Goal: Task Accomplishment & Management: Complete application form

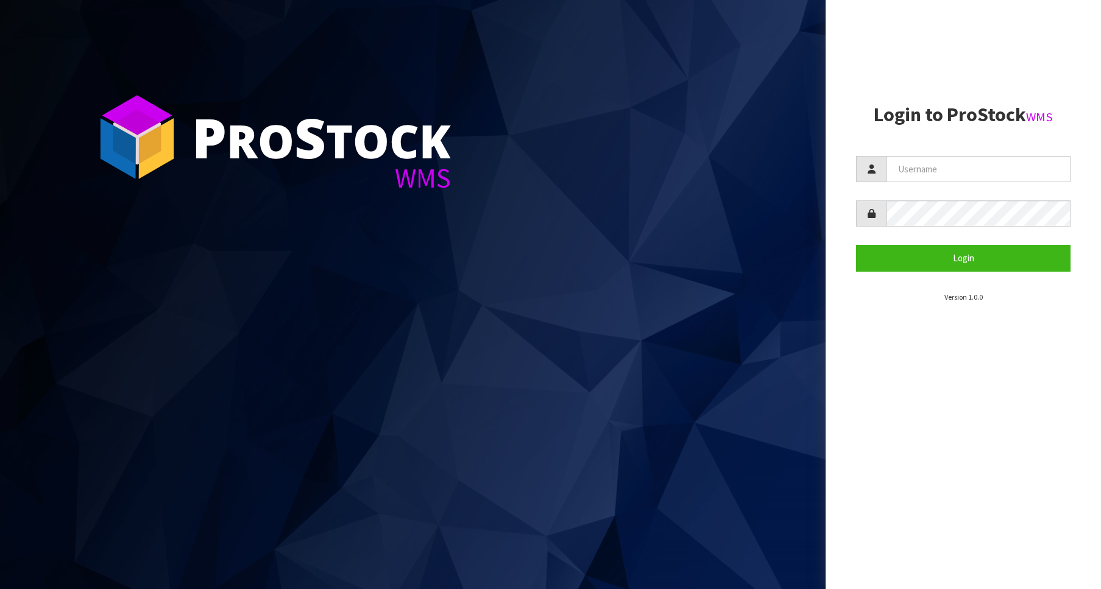
type input "Australianclutch"
click at [1035, 243] on form "Australianclutch Login" at bounding box center [963, 213] width 214 height 115
click at [1028, 268] on button "Login" at bounding box center [963, 258] width 214 height 26
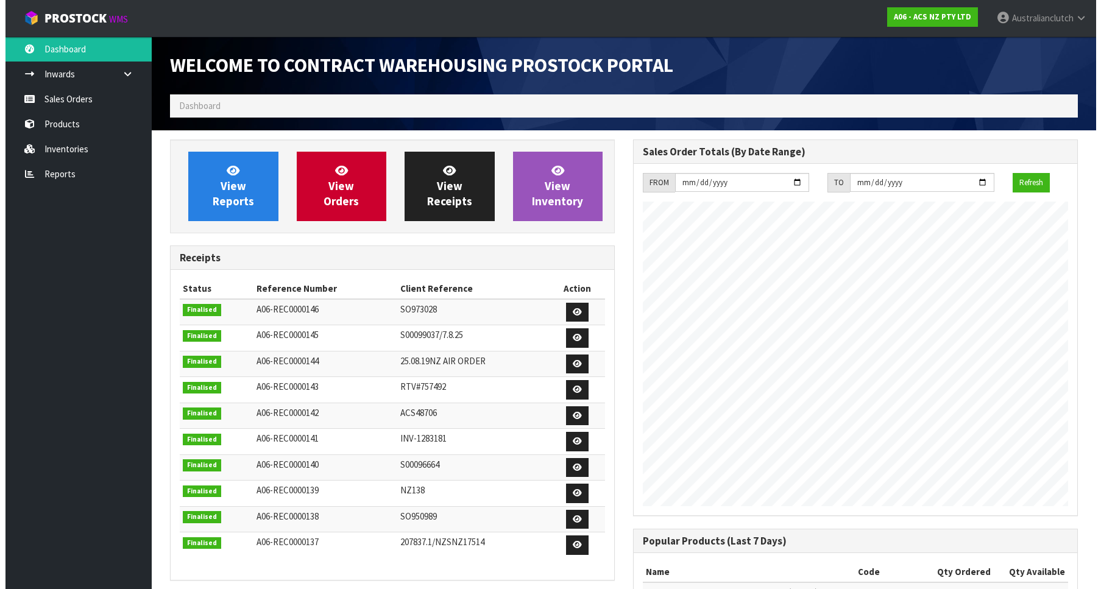
scroll to position [676, 463]
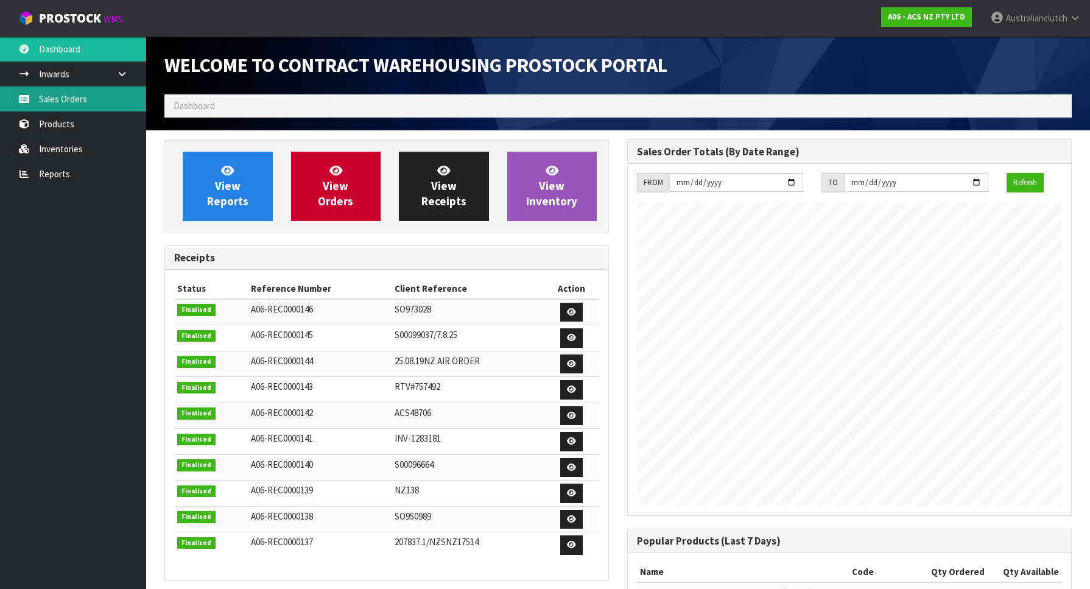
click at [121, 89] on link "Sales Orders" at bounding box center [73, 98] width 146 height 25
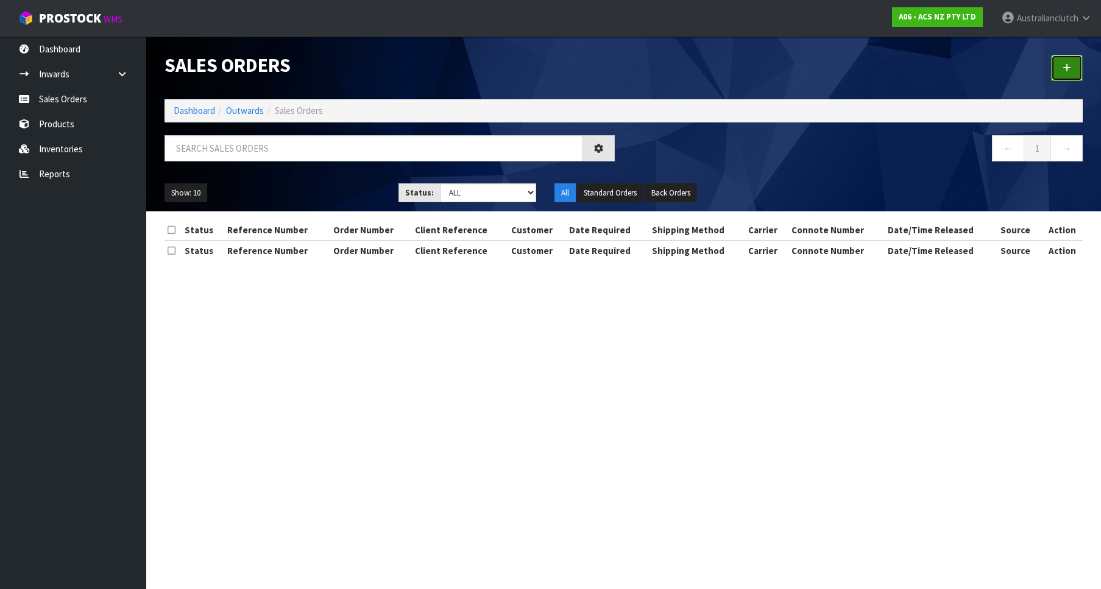
click at [1072, 67] on link at bounding box center [1067, 68] width 32 height 26
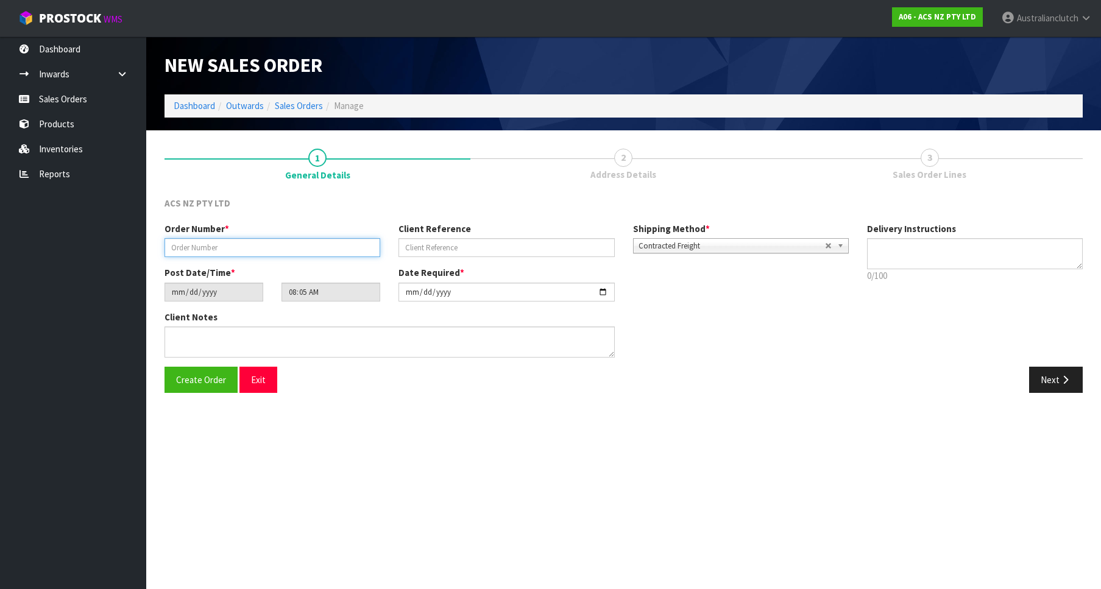
click at [225, 249] on input "text" at bounding box center [272, 247] width 216 height 19
paste input "208338.1"
type input "208338.1"
drag, startPoint x: 480, startPoint y: 257, endPoint x: 465, endPoint y: 244, distance: 20.3
click at [478, 255] on div "Order Number * 208338.1 Client Reference Shipping Method * Pickup Contracted Fr…" at bounding box center [506, 244] width 702 height 44
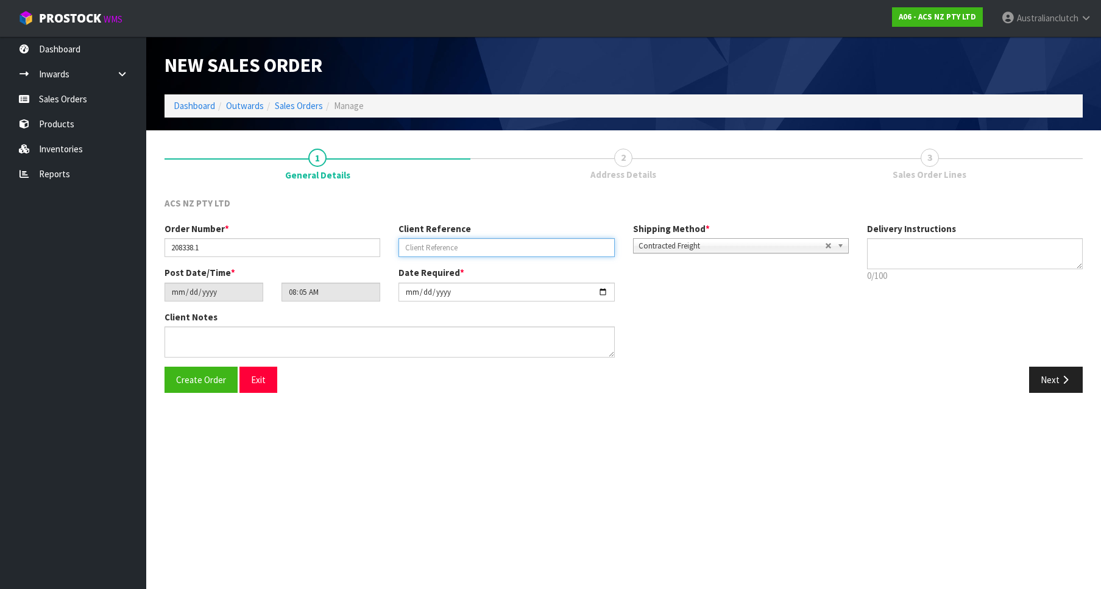
click at [465, 244] on input "text" at bounding box center [506, 247] width 216 height 19
paste input "4706263929"
type input "4706263929"
drag, startPoint x: 968, startPoint y: 273, endPoint x: 957, endPoint y: 259, distance: 17.8
click at [966, 270] on p "0/100" at bounding box center [975, 275] width 216 height 13
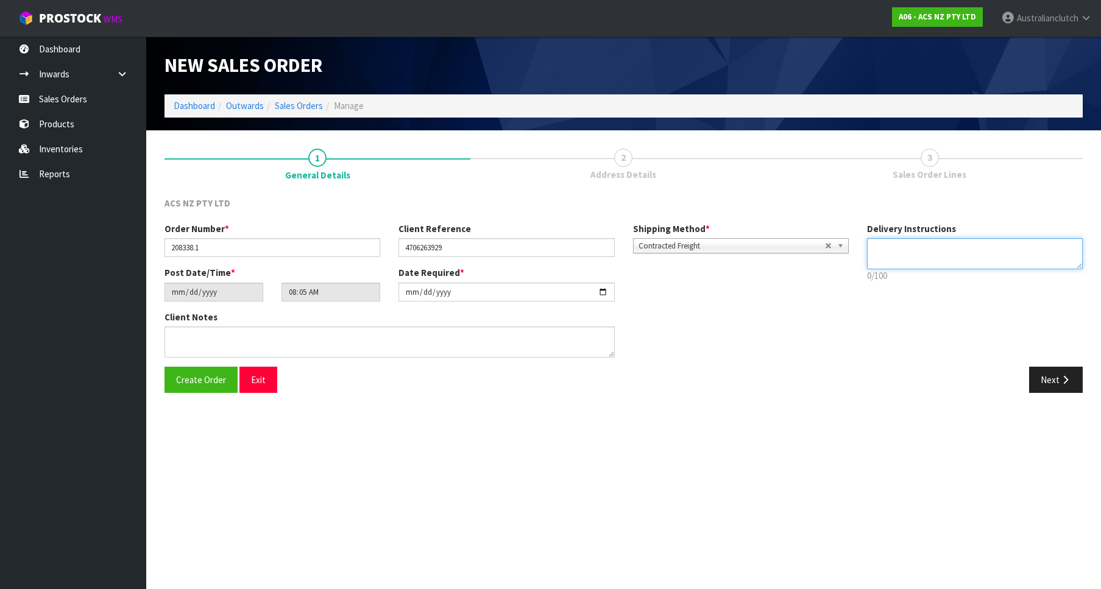
click at [957, 258] on textarea at bounding box center [975, 253] width 216 height 31
type textarea "PLEASE SEND VIA NZC"
click at [1074, 378] on button "Next" at bounding box center [1056, 380] width 54 height 26
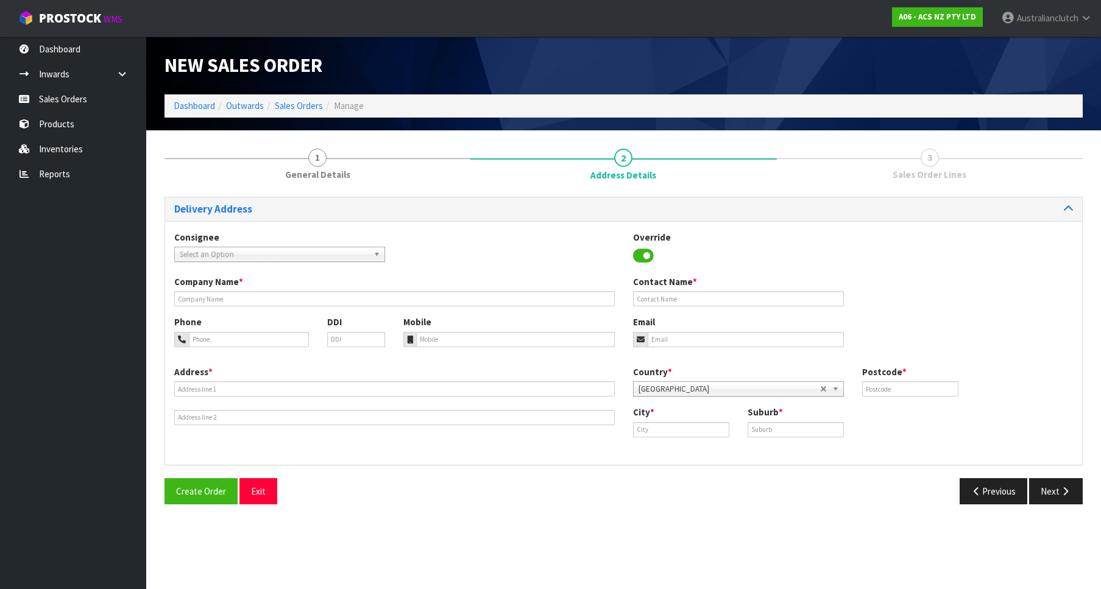
click at [341, 261] on span "Select an Option" at bounding box center [274, 254] width 189 height 15
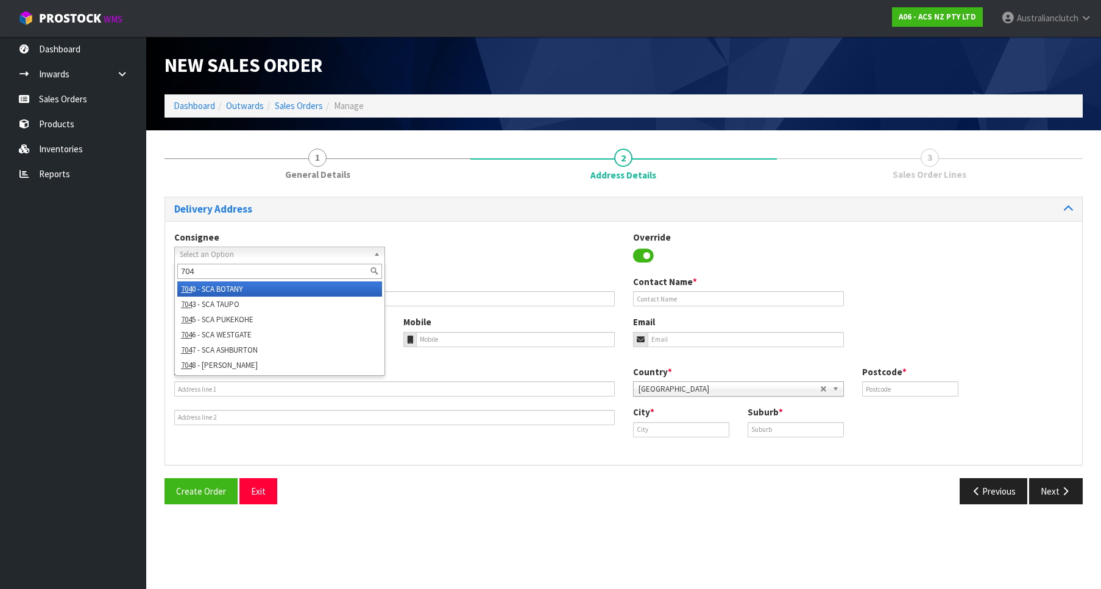
type input "7040"
type input "SCA BOTANY"
type input "09 273 8160"
type input "[EMAIL_ADDRESS][DOMAIN_NAME]"
type input "[STREET_ADDRESS]"
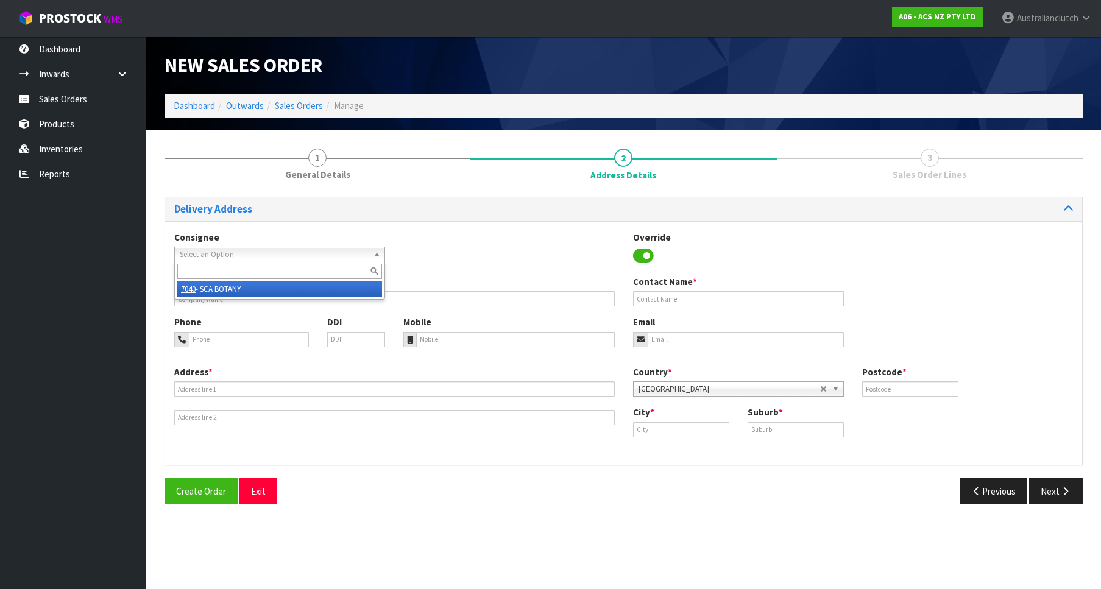
type input "2013"
type input "[GEOGRAPHIC_DATA]"
type input "EAST TAMAKI"
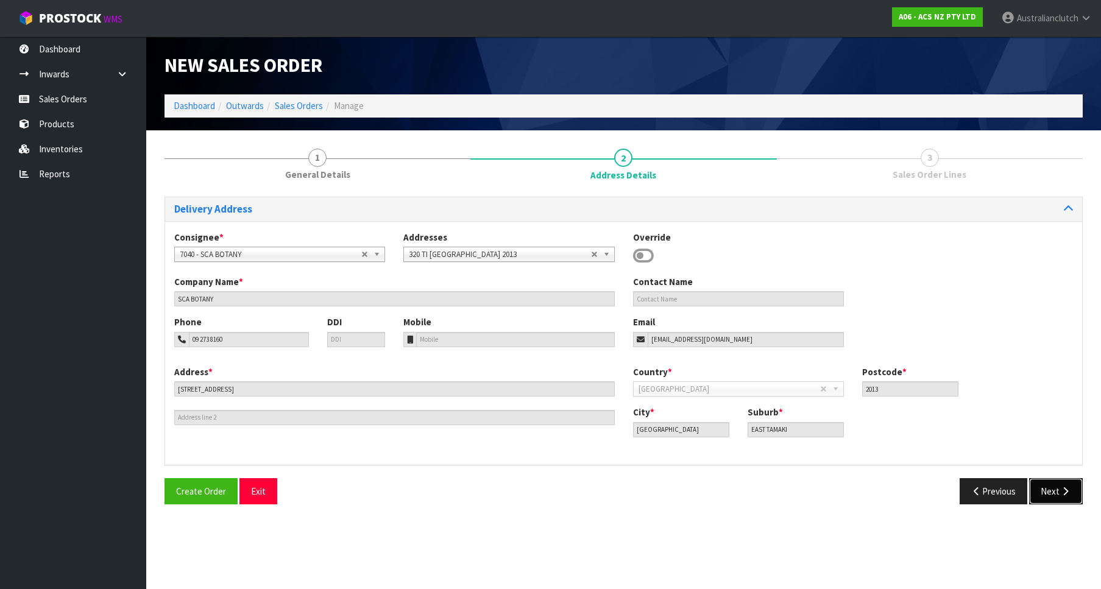
click at [1051, 495] on button "Next" at bounding box center [1056, 491] width 54 height 26
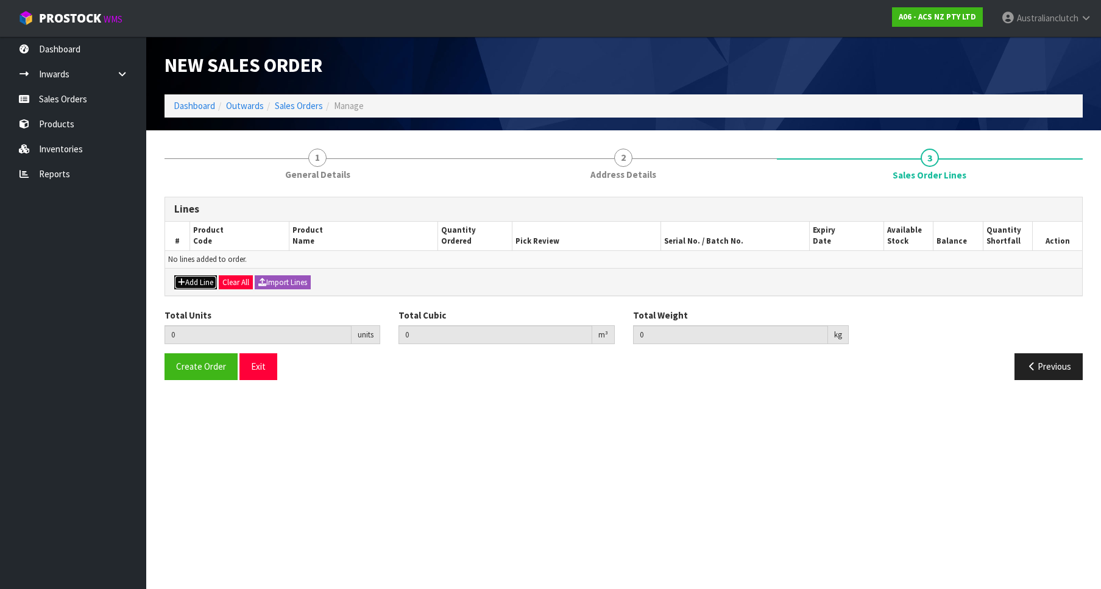
click at [212, 284] on button "Add Line" at bounding box center [195, 282] width 43 height 15
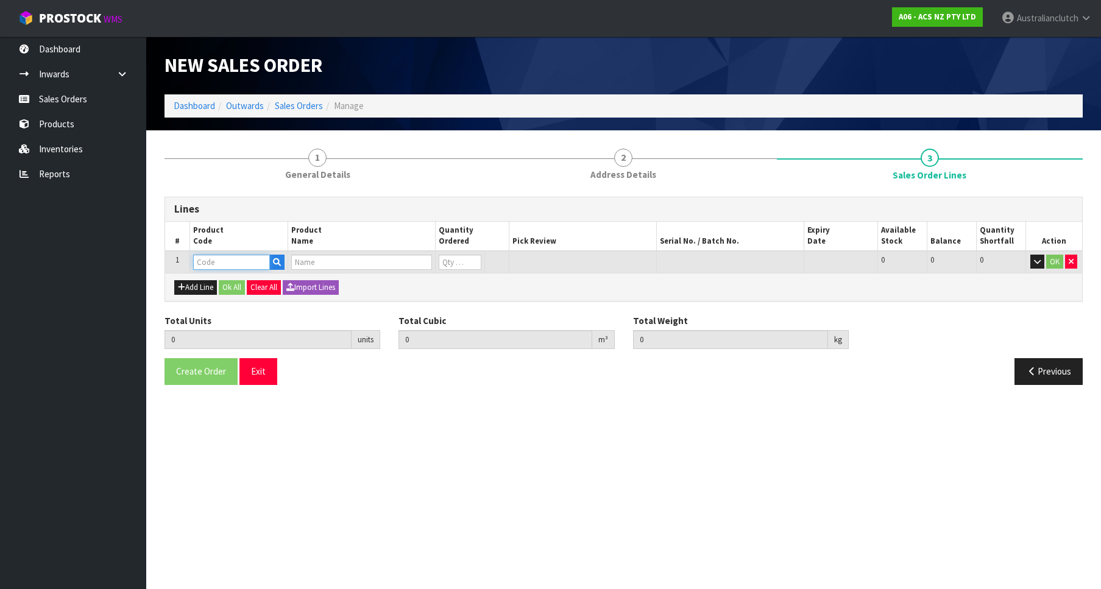
click at [219, 267] on input "text" at bounding box center [231, 262] width 77 height 15
paste input "MCMZ022"
type input "MCMZ022"
type input "0.000000"
type input "0.000"
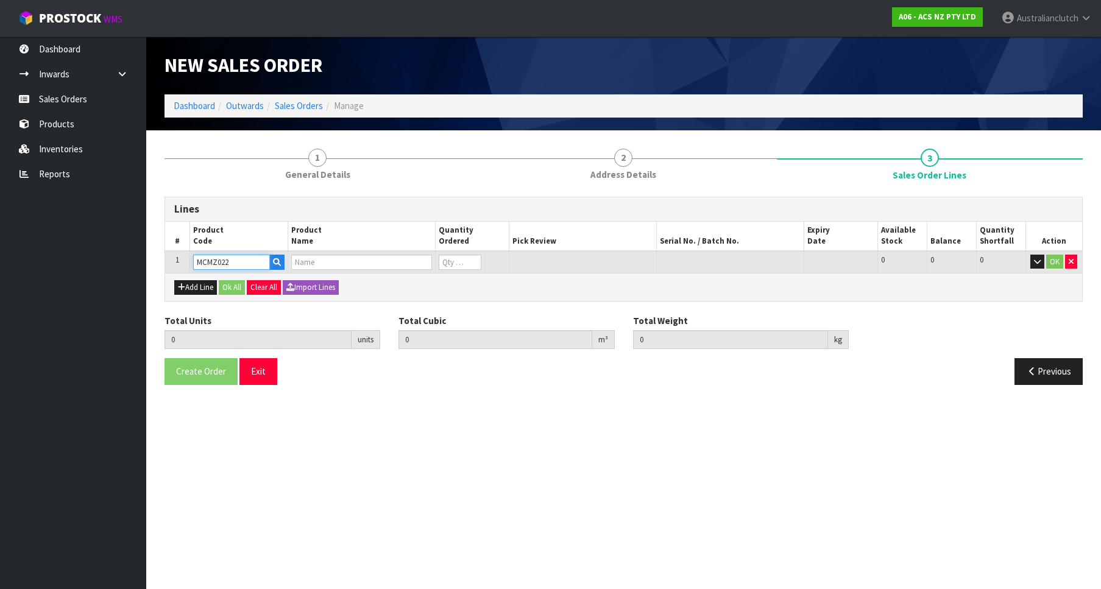
type input "CLUTCH M/CYL MAZDA FORD 19.05MM (3/4")"
type input "0"
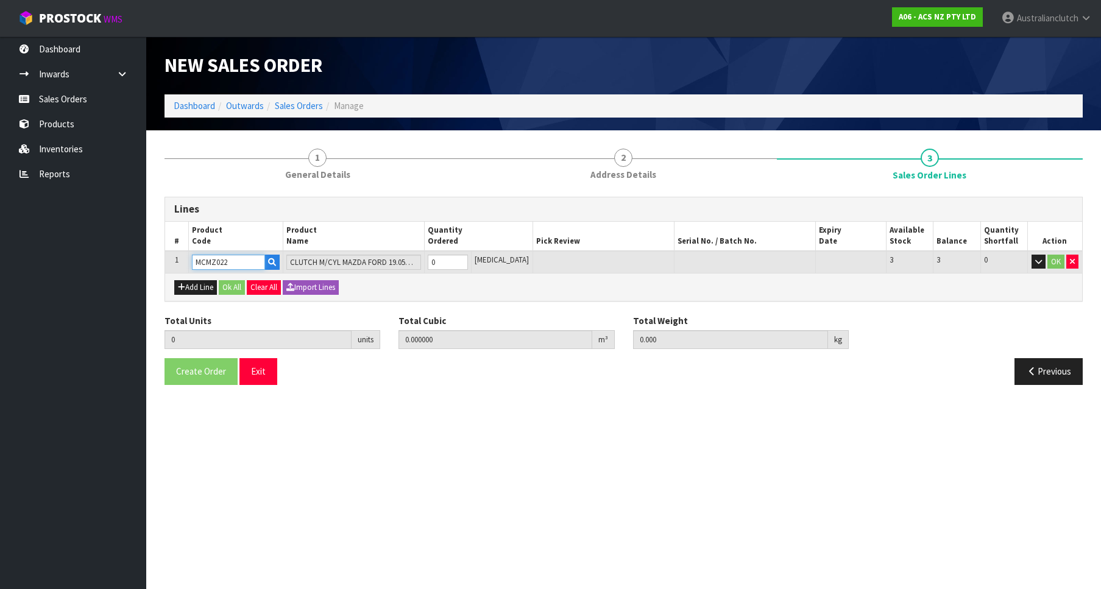
type input "1"
type input "0.002981"
type input "0.3"
type input "1"
click at [468, 261] on input "1" at bounding box center [448, 262] width 40 height 15
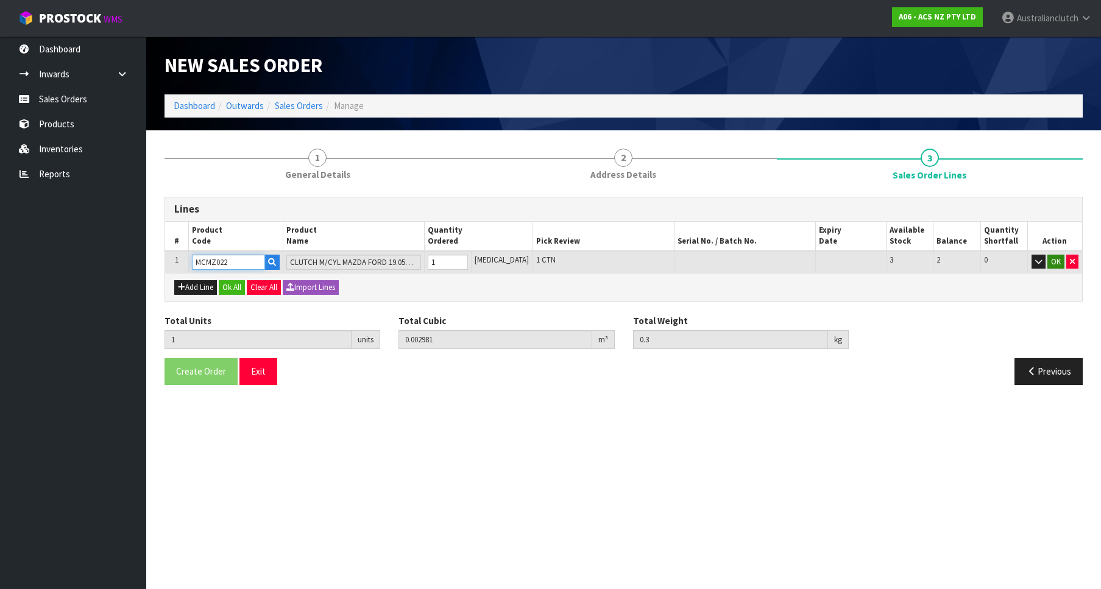
type input "MCMZ022"
click at [1055, 267] on button "OK" at bounding box center [1055, 262] width 17 height 15
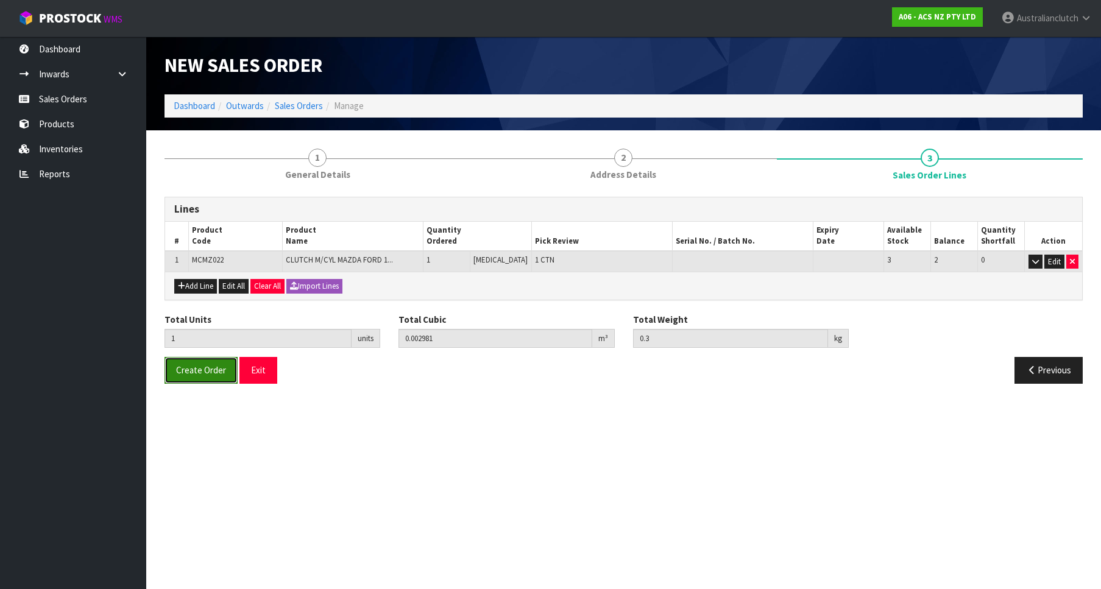
click at [188, 376] on button "Create Order" at bounding box center [200, 370] width 73 height 26
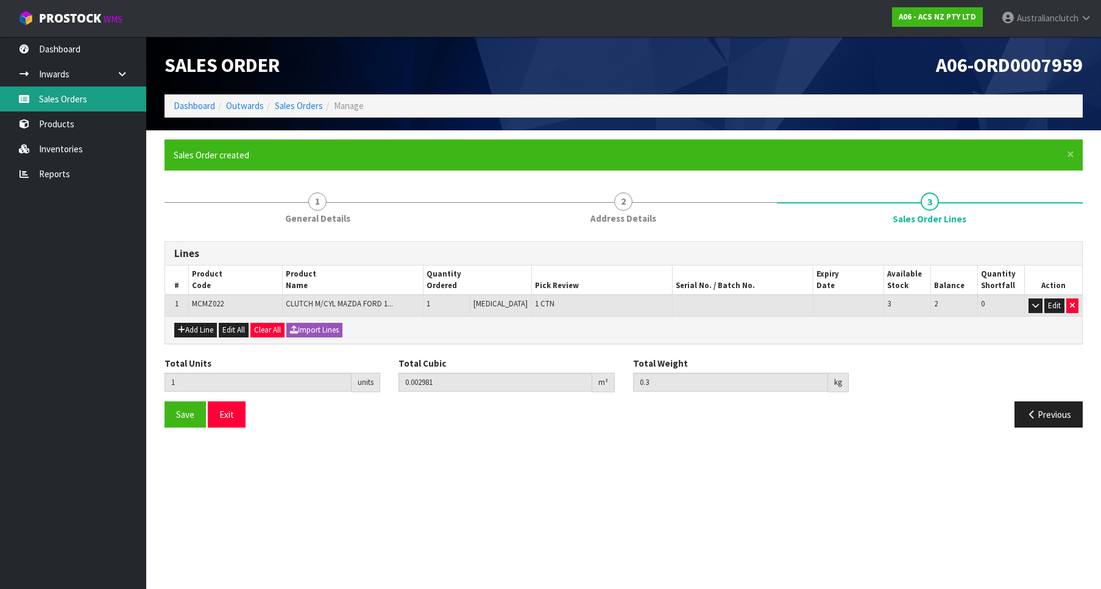
click at [88, 108] on link "Sales Orders" at bounding box center [73, 98] width 146 height 25
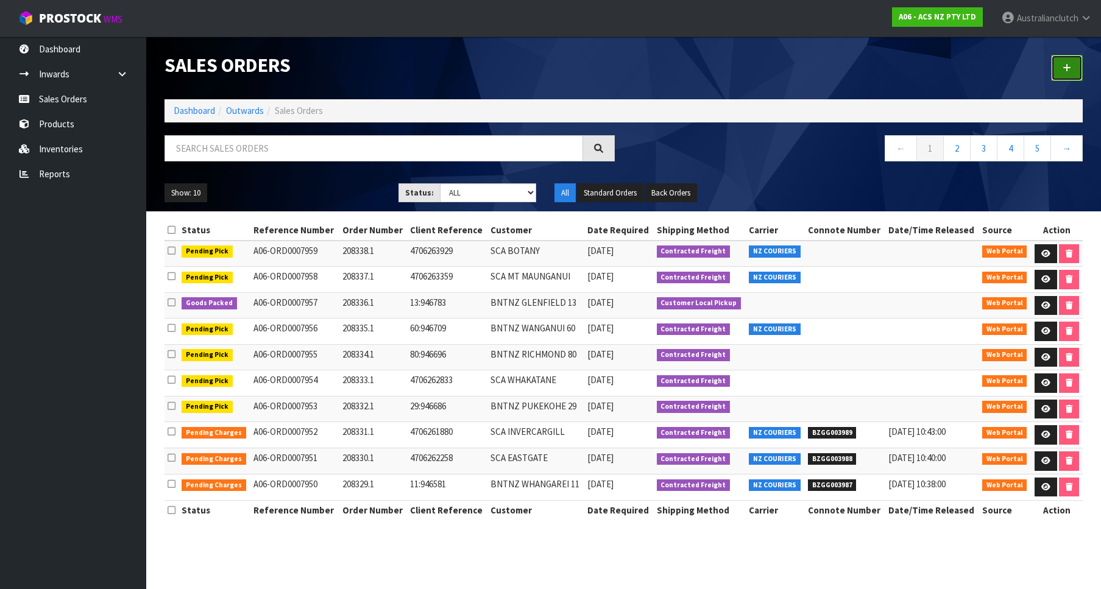
click at [1066, 66] on icon at bounding box center [1066, 67] width 9 height 9
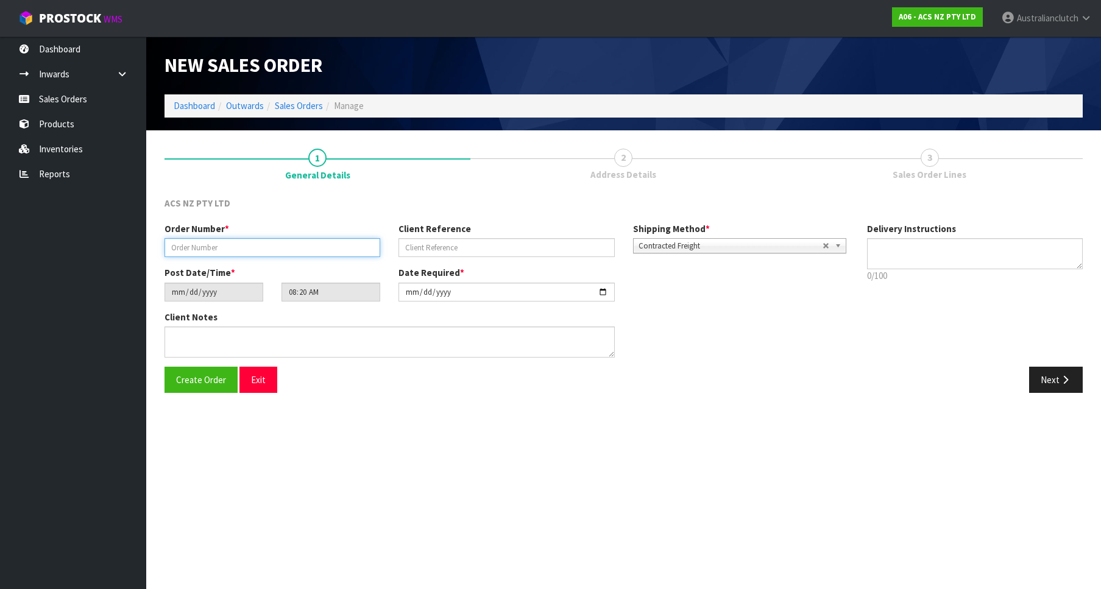
click at [251, 242] on input "text" at bounding box center [272, 247] width 216 height 19
paste input "208339.1"
type input "208339.1"
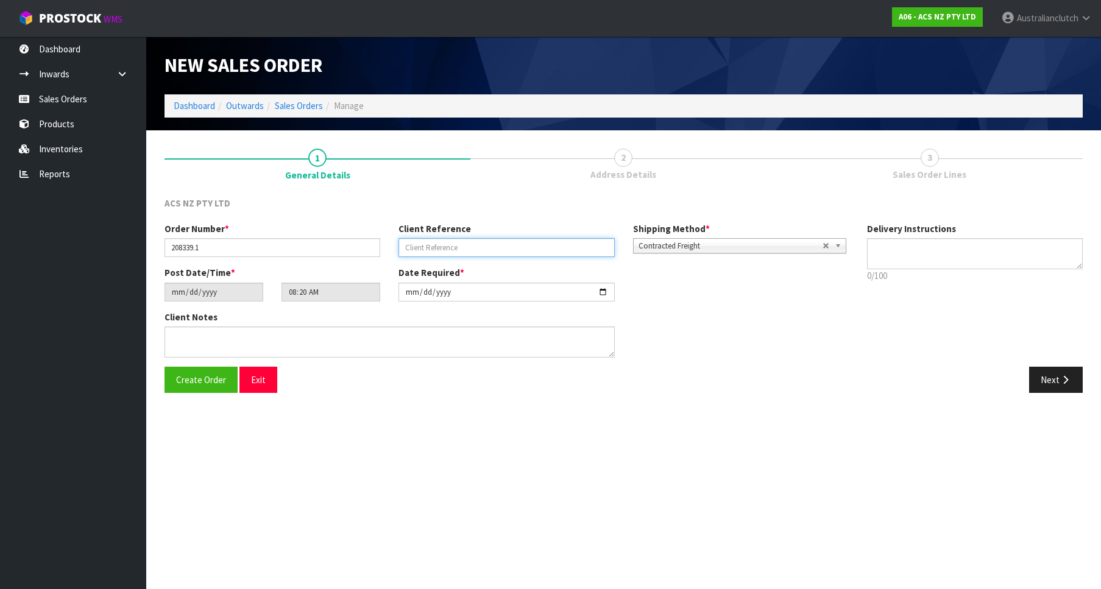
click at [475, 242] on input "text" at bounding box center [506, 247] width 216 height 19
paste input "S560010123"
type input "S560010123"
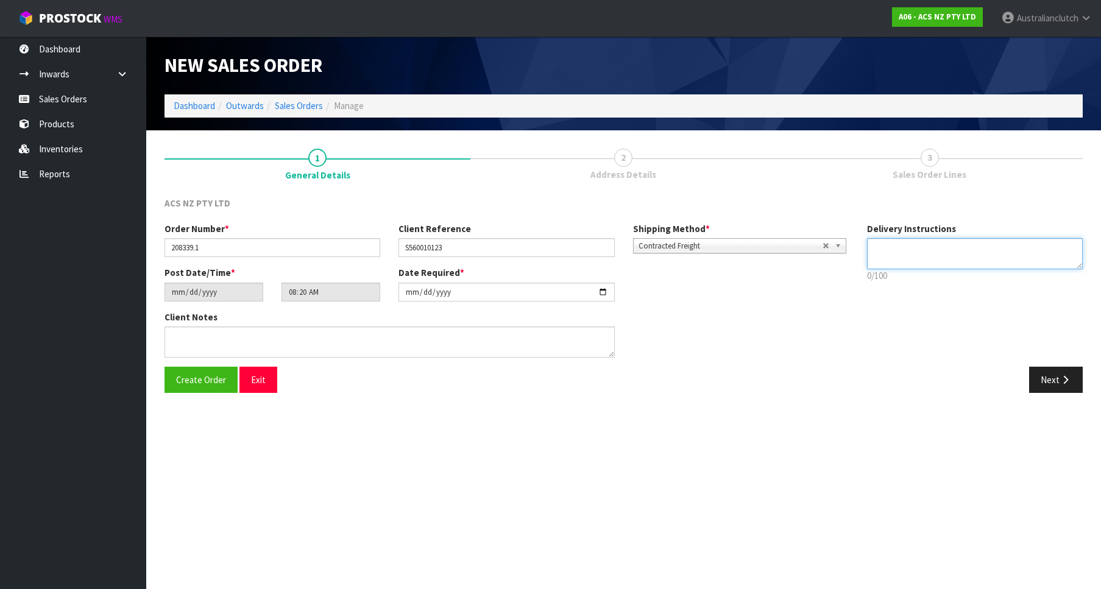
click at [1062, 261] on textarea at bounding box center [975, 253] width 216 height 31
type textarea "PLEASE SEND VIA NZC"
click at [1046, 384] on button "Next" at bounding box center [1056, 380] width 54 height 26
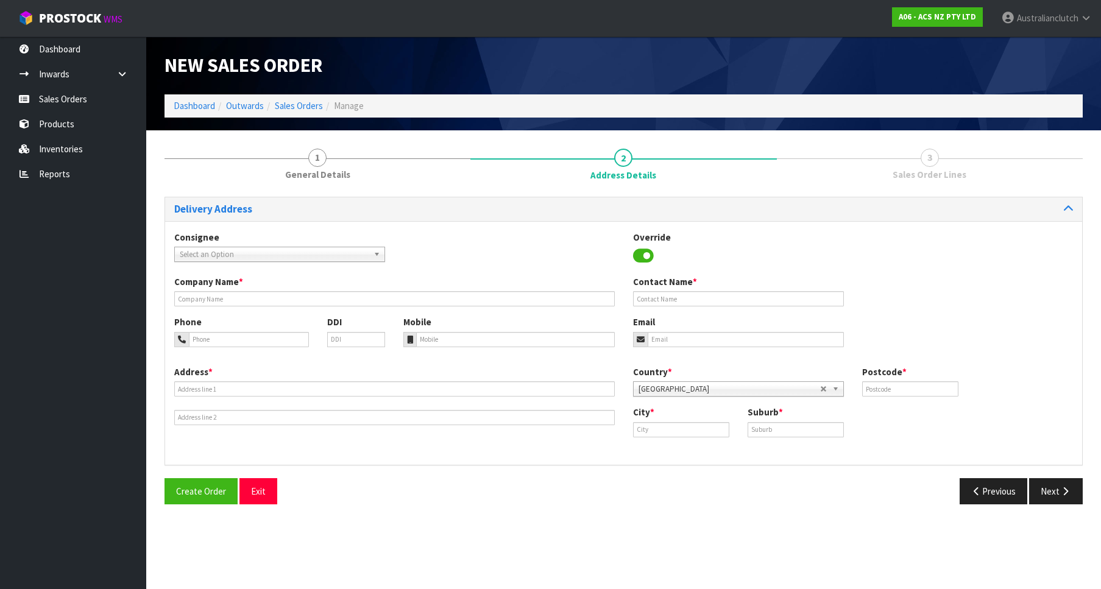
click at [213, 270] on div "Consignee 000001.BAY MECHANICS - BAY MECHANICS 000001A - BRAKE & TRANSMISSION N…" at bounding box center [623, 253] width 917 height 44
click at [213, 260] on span "Select an Option" at bounding box center [274, 254] width 189 height 15
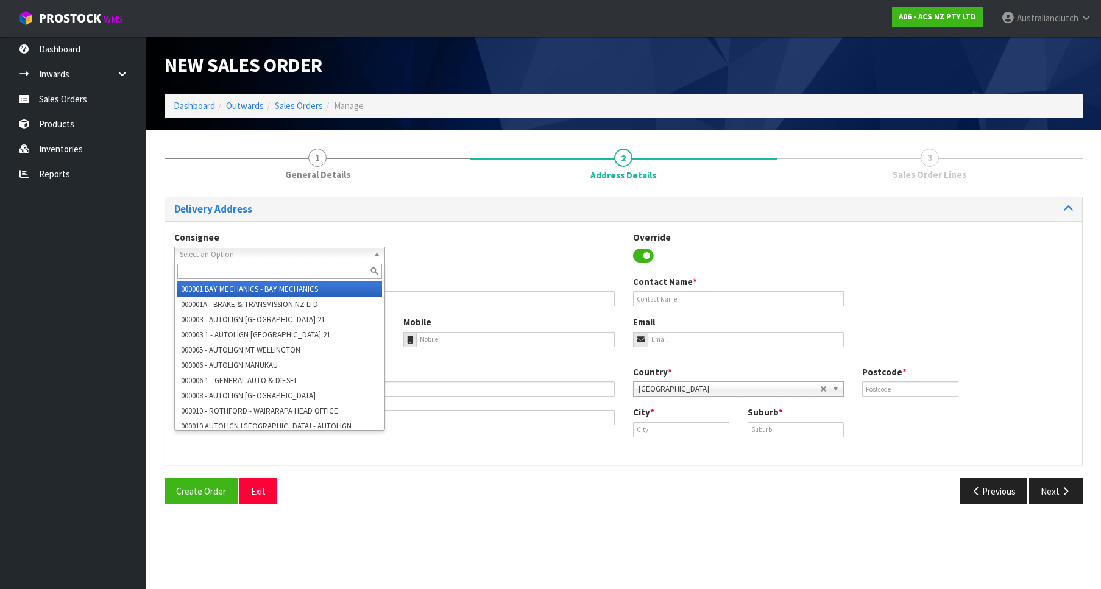
type input "1"
type input "napa560"
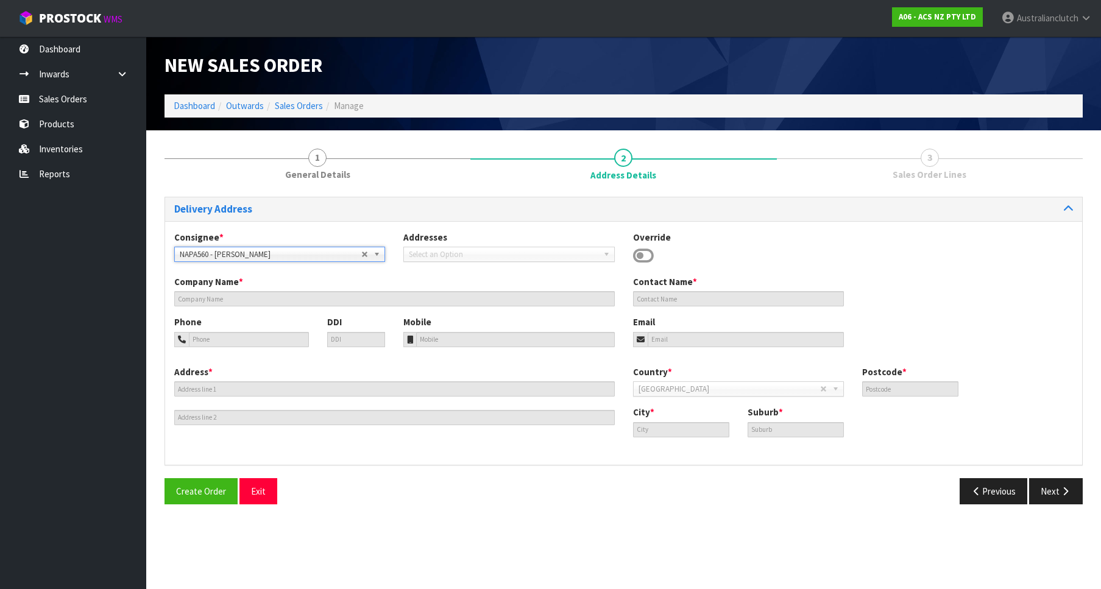
type input "[PERSON_NAME]"
type input "09 8388725"
type input "[PERSON_NAME][EMAIL_ADDRESS][DOMAIN_NAME]"
type input "20 [PERSON_NAME] PLACE"
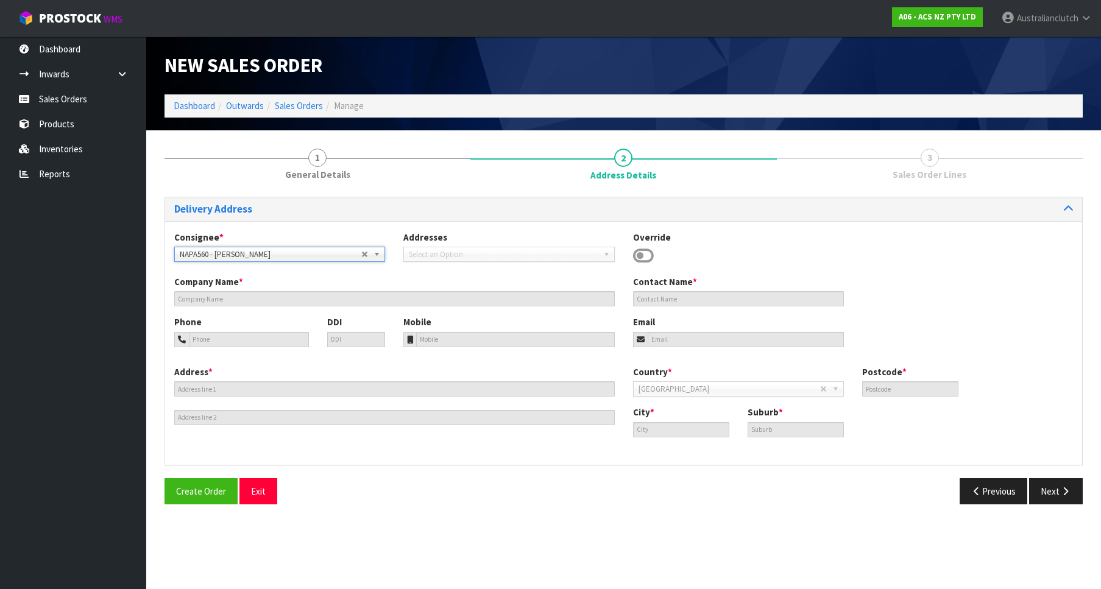
type input "0610"
type input "[GEOGRAPHIC_DATA]"
type input "[PERSON_NAME]"
click at [1054, 474] on div "Delivery Address Consignee * 000001.BAY MECHANICS - BAY MECHANICS 000001A - BRA…" at bounding box center [623, 355] width 918 height 317
click at [1057, 488] on button "Next" at bounding box center [1056, 491] width 54 height 26
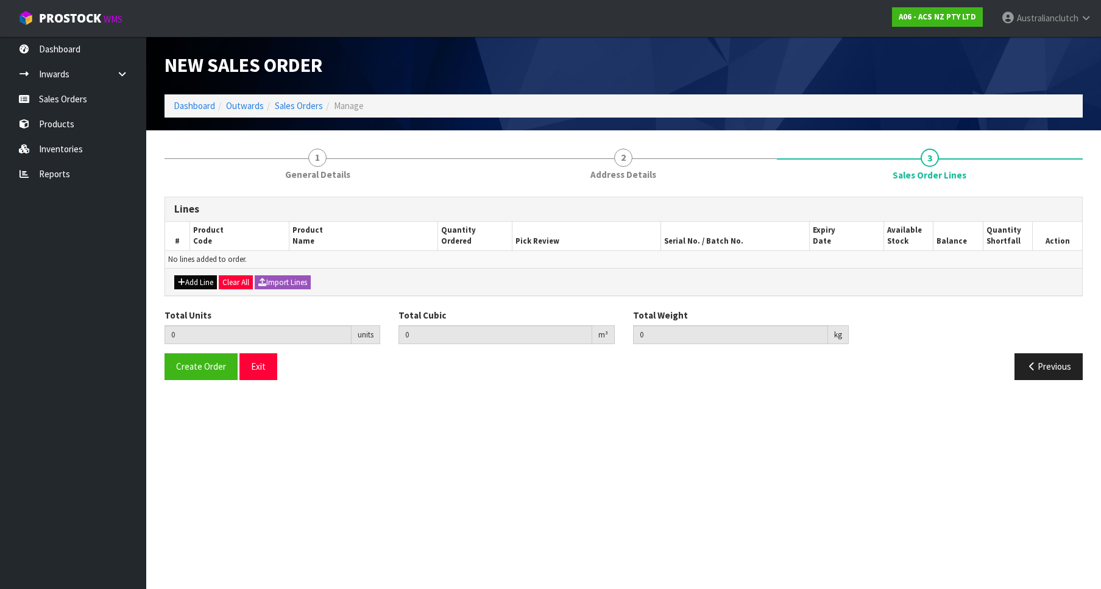
drag, startPoint x: 196, startPoint y: 293, endPoint x: 196, endPoint y: 278, distance: 14.6
click at [196, 292] on div "Add Line Clear All Import Lines" at bounding box center [623, 281] width 917 height 27
click at [196, 278] on button "Add Line" at bounding box center [195, 282] width 43 height 15
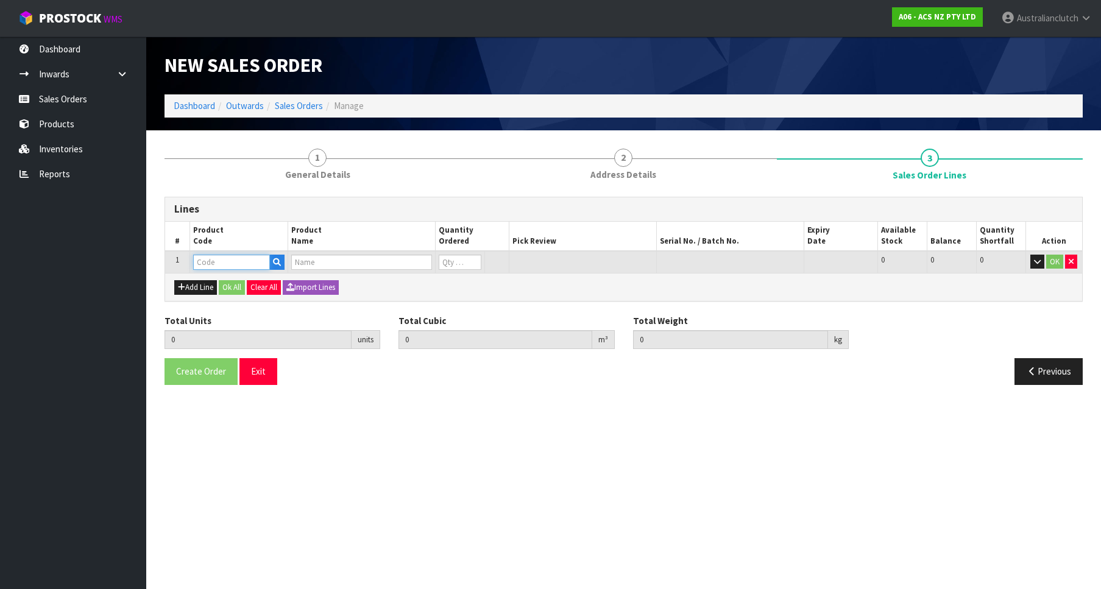
click at [210, 258] on input "text" at bounding box center [231, 262] width 77 height 15
paste input "MCSU009"
type input "MCSU009"
type input "0.000000"
type input "0.000"
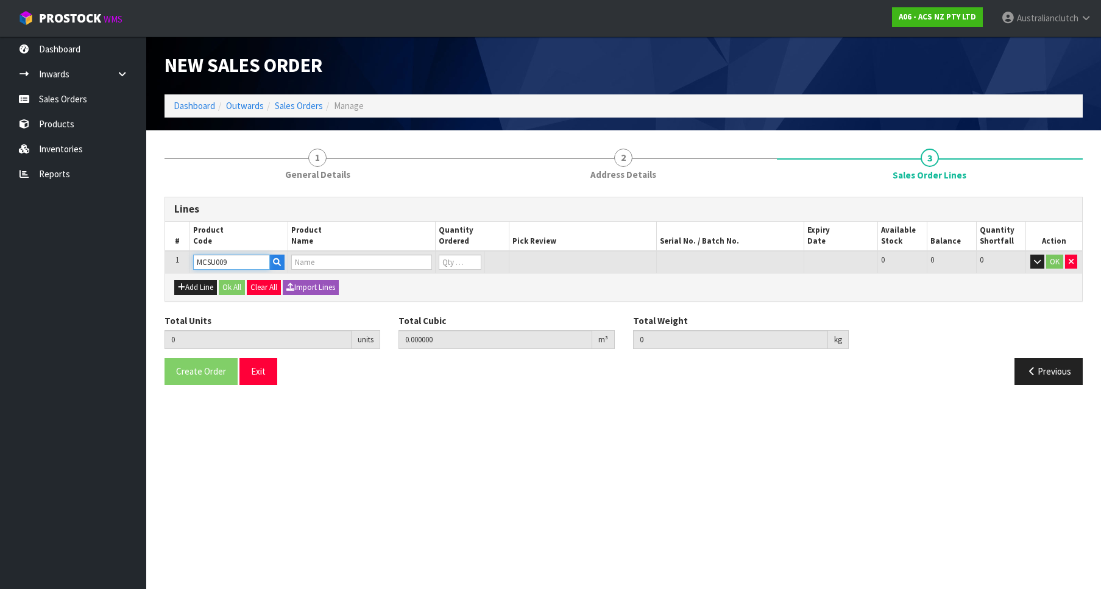
type input "CLUTCH M/CYL SUBARU 17.46MM (11/16")"
type input "0"
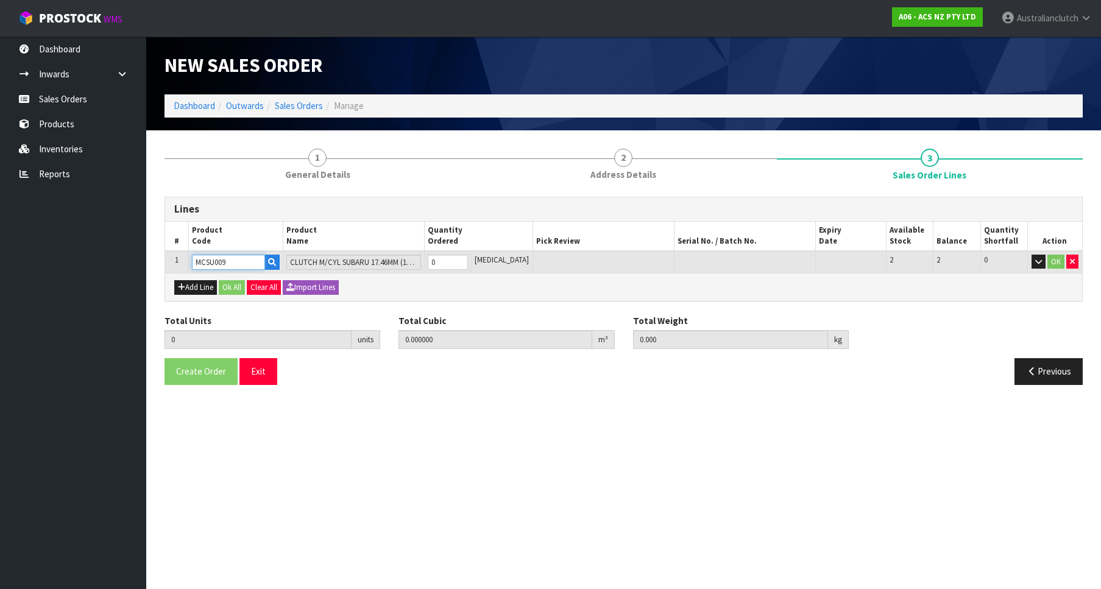
type input "1"
type input "0.002981"
type input "0.55"
type input "1"
click at [468, 258] on input "1" at bounding box center [448, 262] width 40 height 15
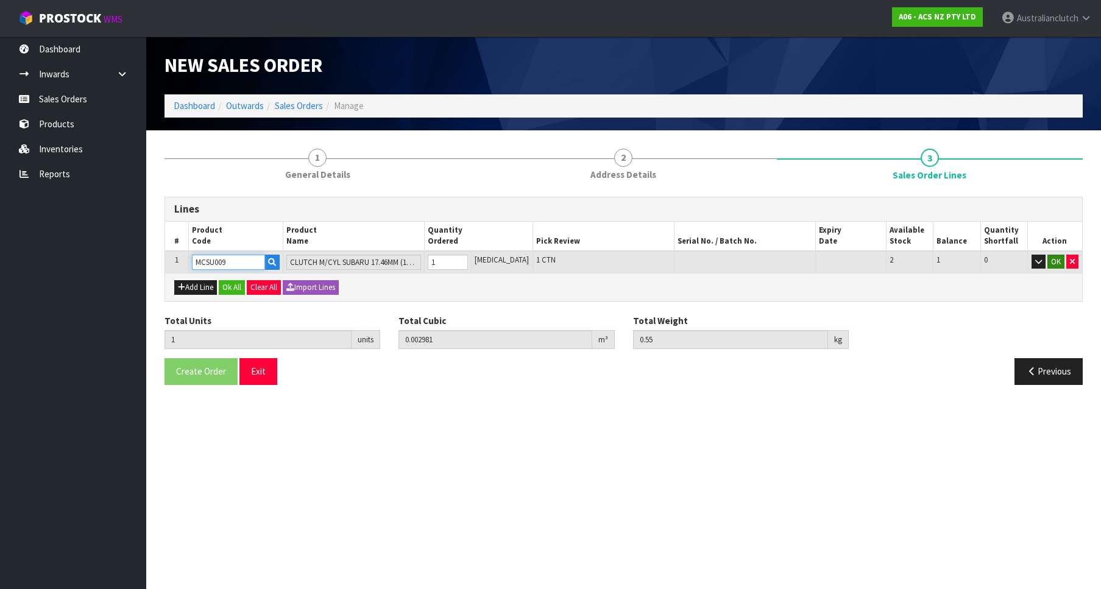
type input "MCSU009"
drag, startPoint x: 1055, startPoint y: 261, endPoint x: 1012, endPoint y: 285, distance: 48.8
click at [1056, 261] on button "OK" at bounding box center [1055, 262] width 17 height 15
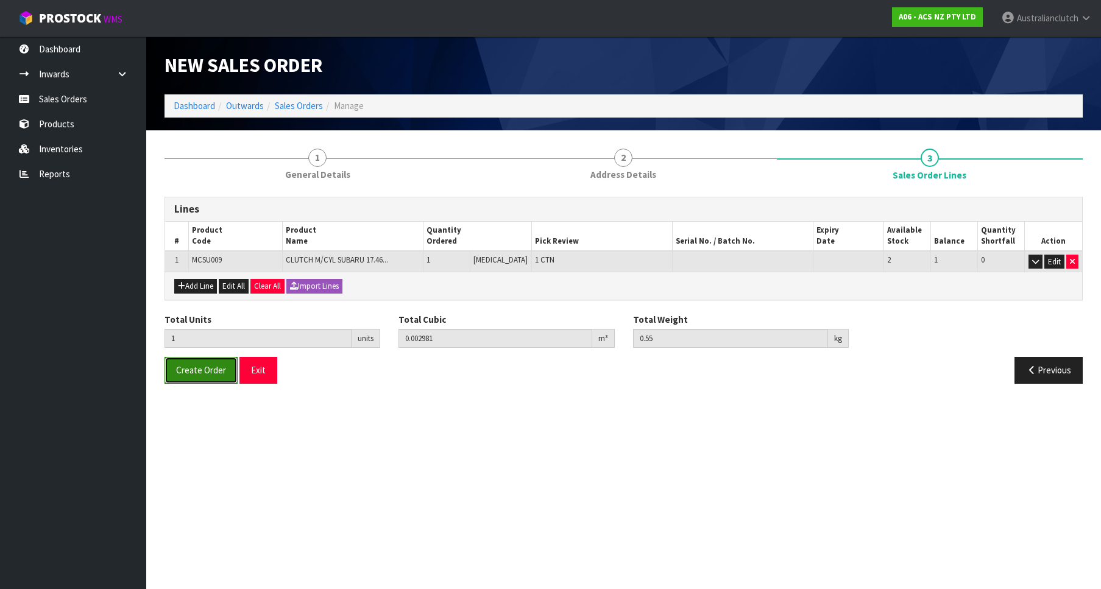
click at [221, 371] on span "Create Order" at bounding box center [201, 370] width 50 height 12
